Goal: Obtain resource: Download file/media

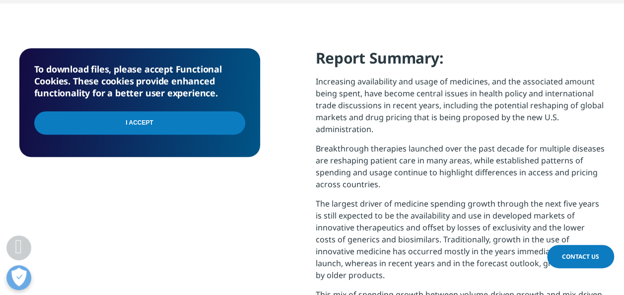
scroll to position [401, 0]
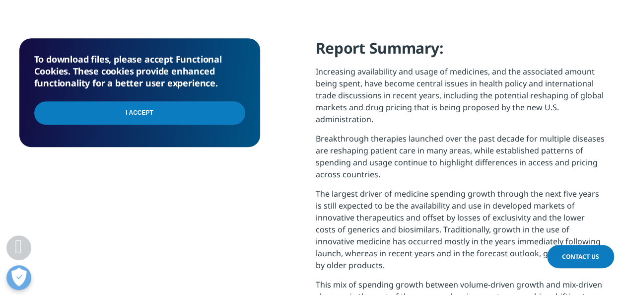
click at [130, 108] on input "I Accept" at bounding box center [139, 112] width 211 height 23
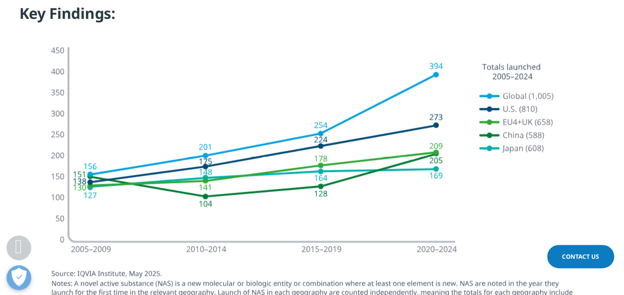
scroll to position [888, 0]
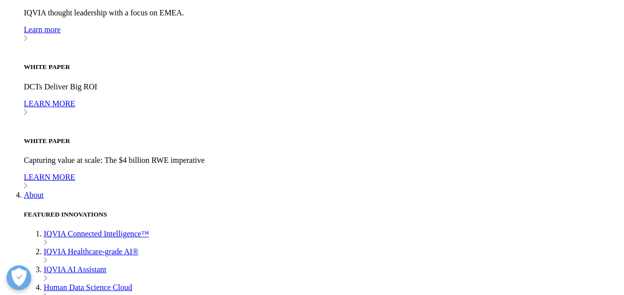
scroll to position [3346, 0]
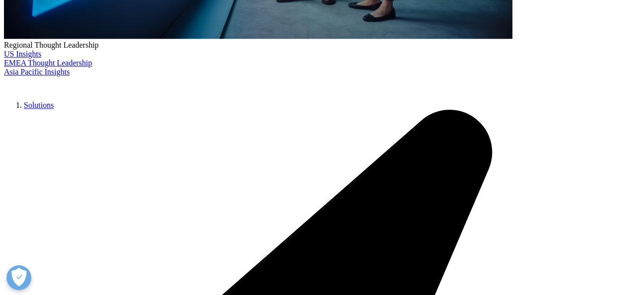
scroll to position [461, 0]
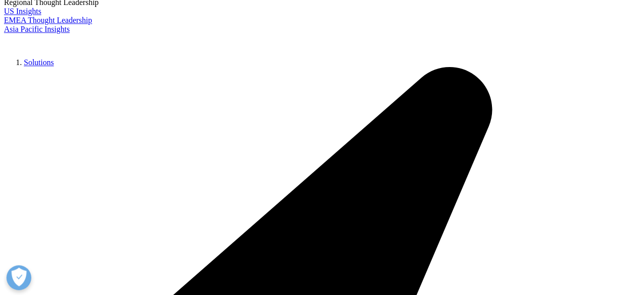
type input "Diego"
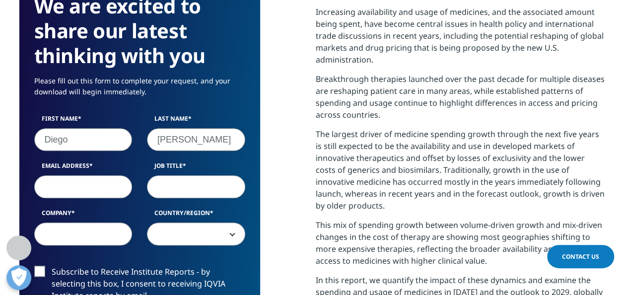
type input "Rodriguez"
click at [93, 182] on input "Email Address" at bounding box center [83, 186] width 98 height 23
click at [88, 190] on input "Email Address" at bounding box center [83, 186] width 98 height 23
type input "diego.uribe@politicas.unam.mx"
select select "[GEOGRAPHIC_DATA]"
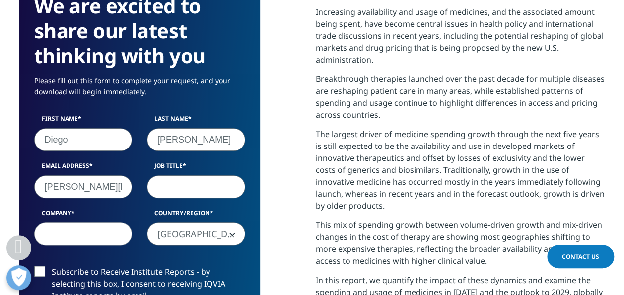
click at [196, 185] on input "Job Title" at bounding box center [196, 186] width 98 height 23
type input "Key Account Manager"
type input "Reckitt"
click at [102, 186] on input "diego.uribe@politicas.unam.mx" at bounding box center [83, 186] width 98 height 23
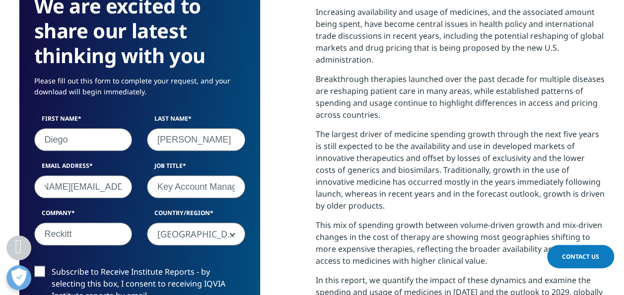
drag, startPoint x: 45, startPoint y: 186, endPoint x: 213, endPoint y: 192, distance: 168.4
click at [213, 192] on div "First Name Diego Last Name Rodriguez Email Address diego.uribe@politicas.unam.m…" at bounding box center [140, 184] width 226 height 141
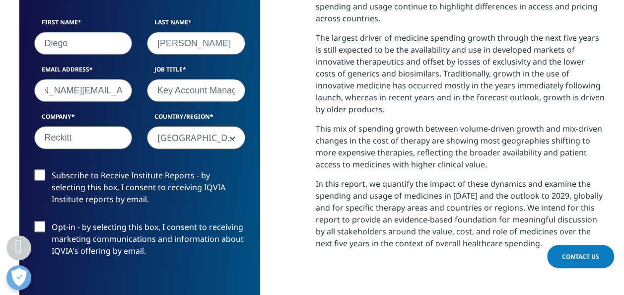
scroll to position [570, 0]
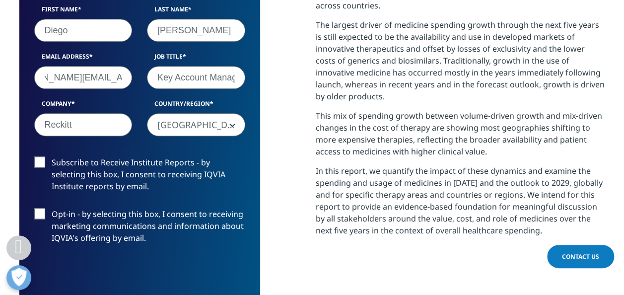
type input "diego.rodriguez@reckitt.com"
click at [40, 161] on label "Subscribe to Receive Institute Reports - by selecting this box, I consent to re…" at bounding box center [139, 176] width 211 height 41
click at [52, 156] on input "Subscribe to Receive Institute Reports - by selecting this box, I consent to re…" at bounding box center [52, 156] width 0 height 0
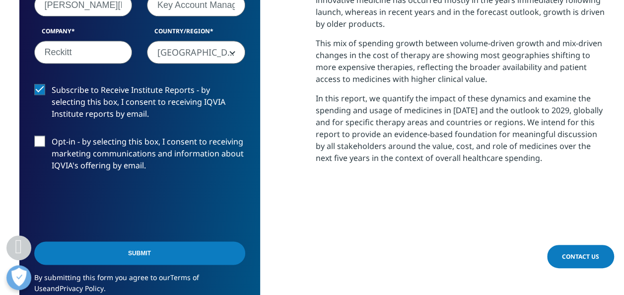
scroll to position [645, 0]
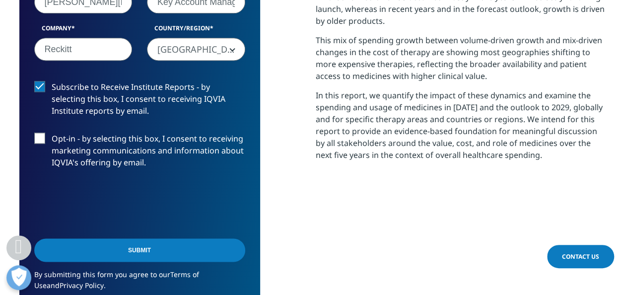
click at [44, 138] on label "Opt-in - by selecting this box, I consent to receiving marketing communications…" at bounding box center [139, 153] width 211 height 41
click at [52, 133] on input "Opt-in - by selecting this box, I consent to receiving marketing communications…" at bounding box center [52, 133] width 0 height 0
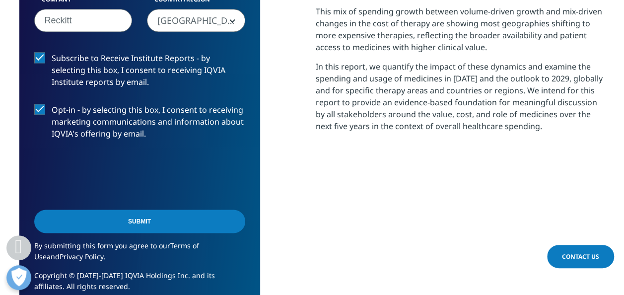
click at [184, 218] on input "Submit" at bounding box center [139, 220] width 211 height 23
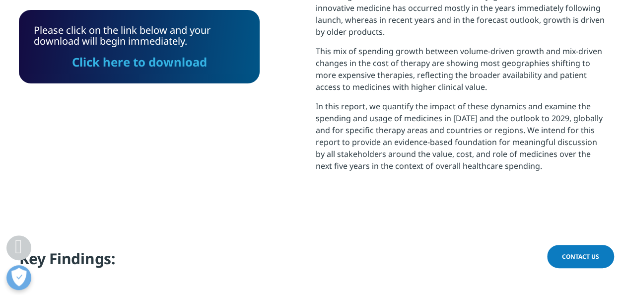
scroll to position [632, 0]
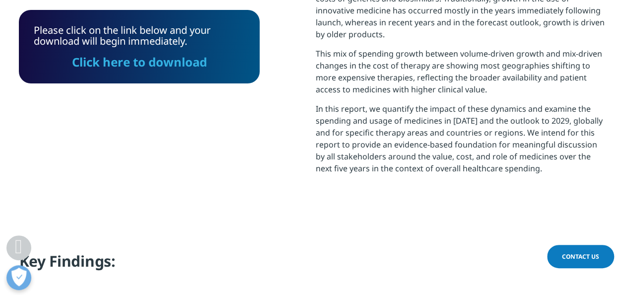
click at [180, 67] on link "Click here to download" at bounding box center [139, 62] width 135 height 16
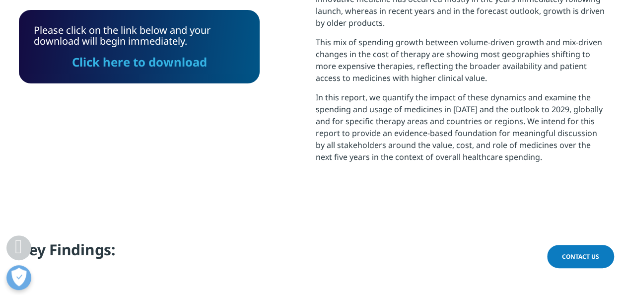
scroll to position [637, 0]
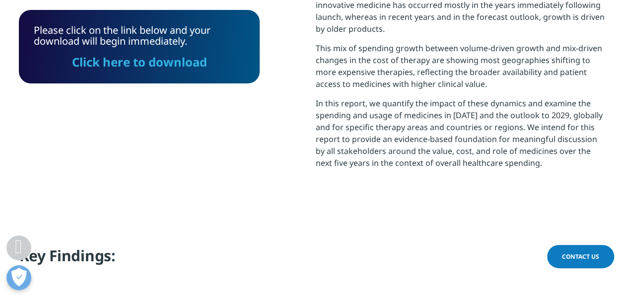
click at [166, 63] on link "Click here to download" at bounding box center [139, 62] width 135 height 16
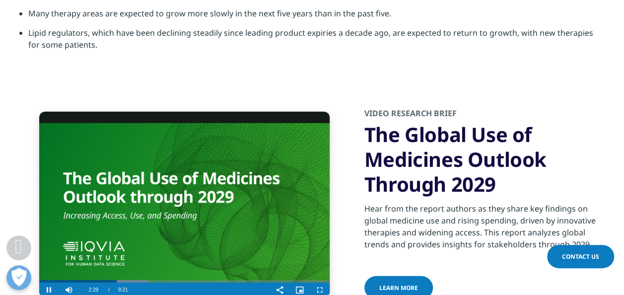
scroll to position [3176, 0]
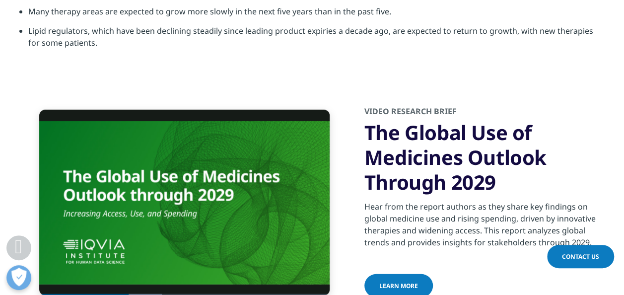
click at [320, 262] on div "Video Player is loading. Play Video Pause Skip Backward Skip Forward Mute Curre…" at bounding box center [312, 202] width 586 height 243
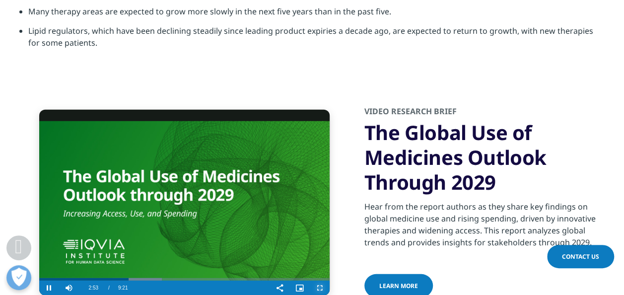
click at [316, 288] on span "Video Player" at bounding box center [320, 288] width 20 height 0
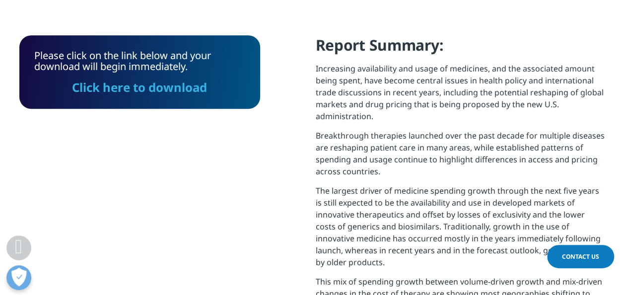
scroll to position [406, 0]
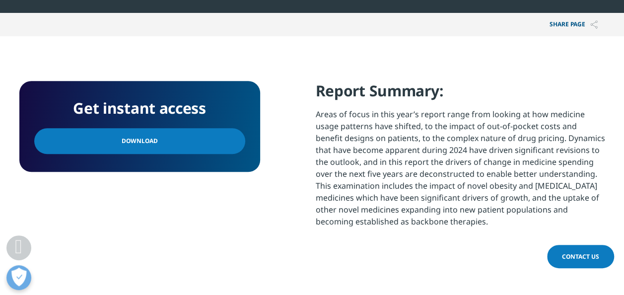
scroll to position [408, 0]
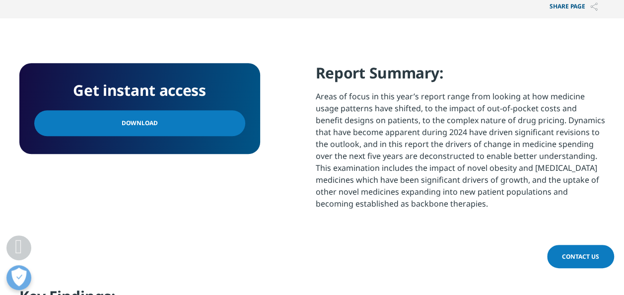
click at [190, 125] on link "Download" at bounding box center [139, 123] width 211 height 26
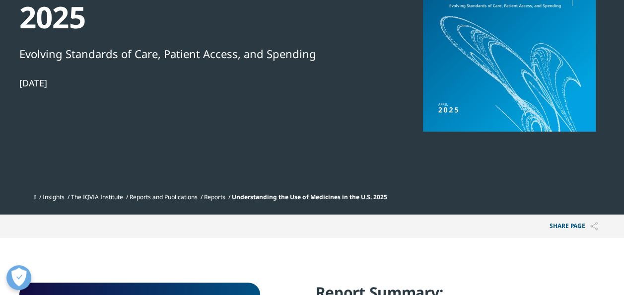
scroll to position [0, 0]
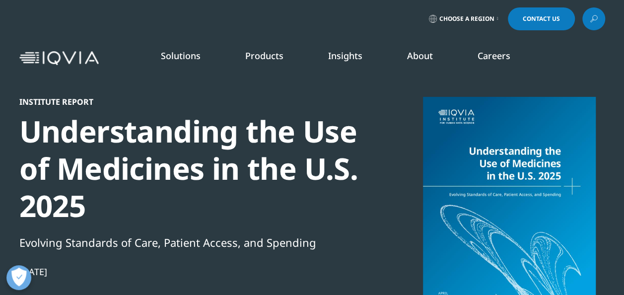
click at [244, 163] on link "Pricing & Market Access" at bounding box center [243, 161] width 142 height 11
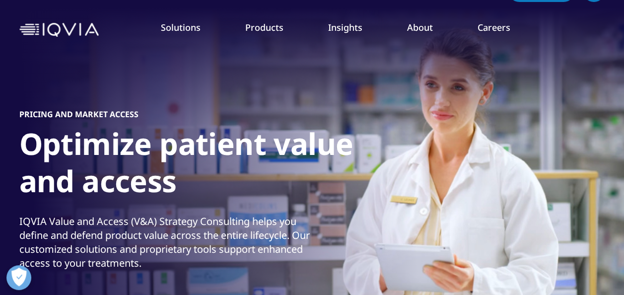
scroll to position [21, 0]
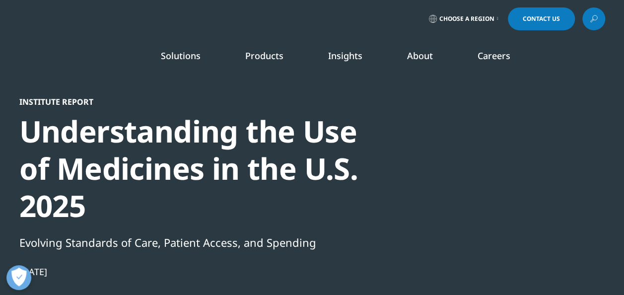
scroll to position [179, 586]
